Goal: Task Accomplishment & Management: Use online tool/utility

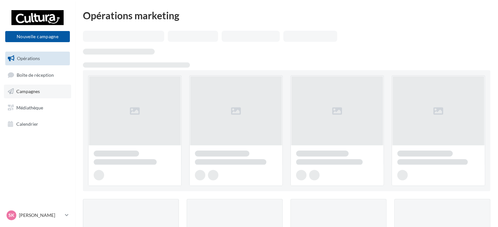
click at [50, 89] on link "Campagnes" at bounding box center [37, 91] width 67 height 14
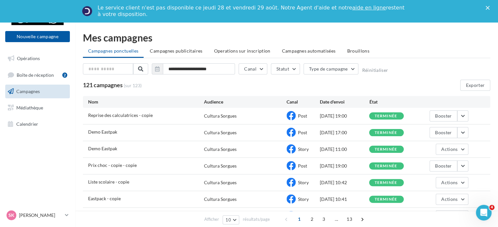
click at [440, 77] on div "**********" at bounding box center [286, 76] width 407 height 27
click at [463, 131] on button "button" at bounding box center [462, 132] width 11 height 11
click at [428, 200] on button "Dupliquer" at bounding box center [435, 198] width 65 height 17
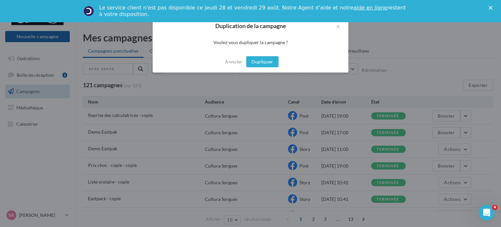
click at [271, 62] on button "Dupliquer" at bounding box center [262, 61] width 32 height 11
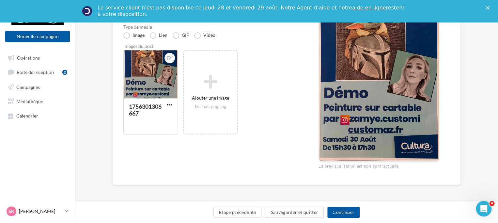
scroll to position [155, 0]
click at [348, 212] on button "Continuer" at bounding box center [343, 212] width 32 height 11
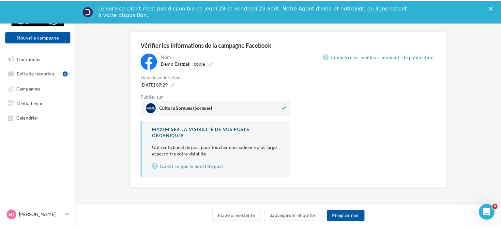
scroll to position [64, 0]
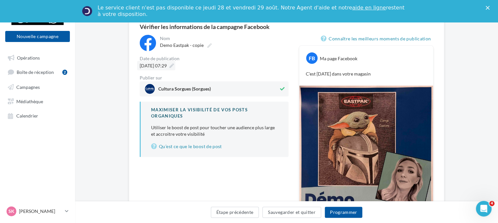
click at [167, 66] on span "29/08/2025 à 07:29" at bounding box center [153, 66] width 27 height 6
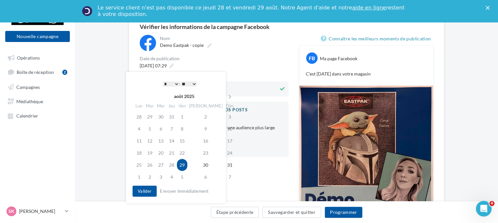
click at [164, 83] on select "* * * * * * * * * * ** ** ** ** ** ** ** ** ** ** ** ** ** **" at bounding box center [171, 84] width 16 height 5
click at [151, 192] on button "Valider" at bounding box center [144, 191] width 24 height 11
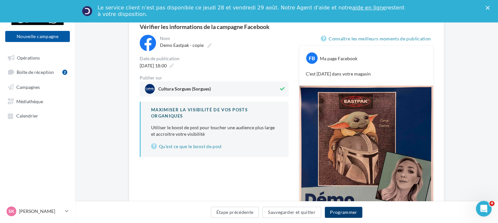
click at [343, 214] on button "Programmer" at bounding box center [344, 212] width 38 height 11
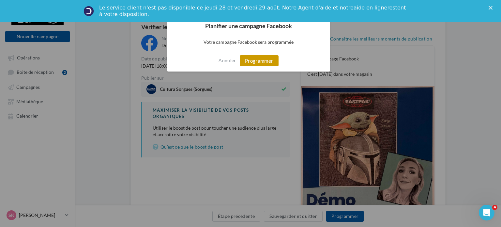
click at [267, 64] on button "Programmer" at bounding box center [259, 60] width 39 height 11
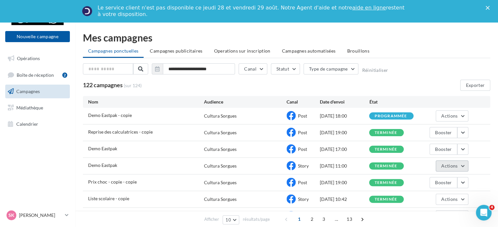
click at [465, 163] on button "Actions" at bounding box center [451, 165] width 33 height 11
click at [427, 214] on button "Dupliquer" at bounding box center [435, 214] width 65 height 17
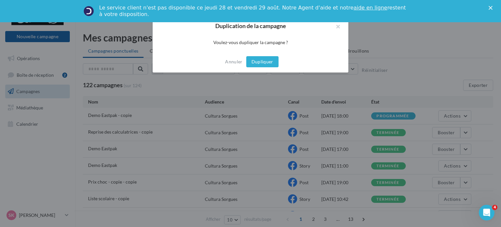
click at [267, 62] on button "Dupliquer" at bounding box center [262, 61] width 32 height 11
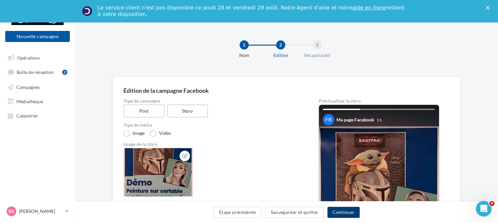
click at [355, 214] on button "Continuer" at bounding box center [343, 212] width 32 height 11
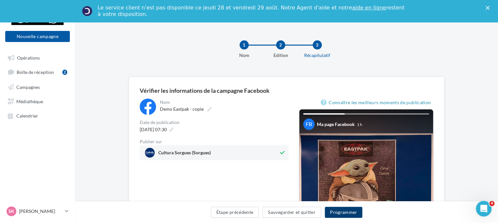
click at [354, 213] on button "Programmer" at bounding box center [344, 212] width 38 height 11
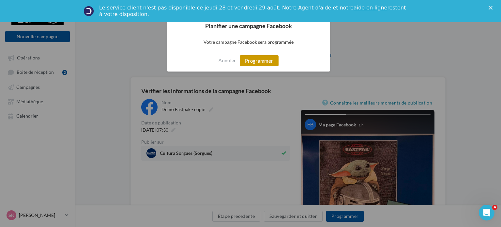
click at [258, 61] on button "Programmer" at bounding box center [259, 60] width 39 height 11
